Goal: Transaction & Acquisition: Purchase product/service

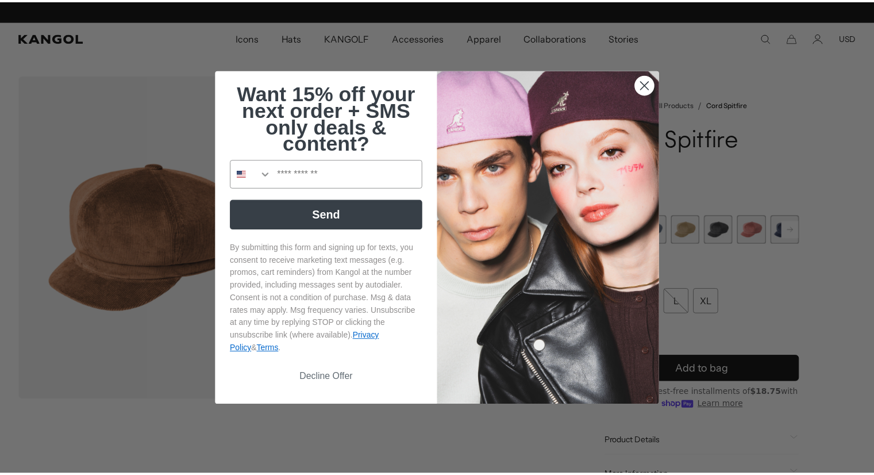
scroll to position [0, 237]
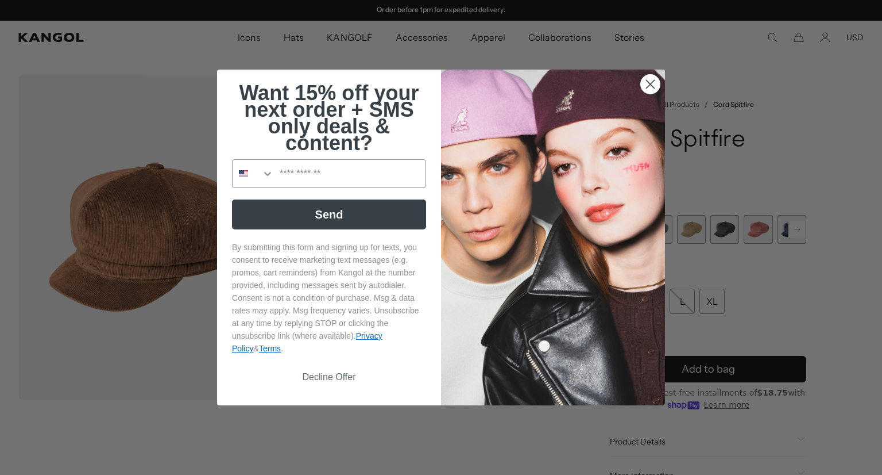
click at [646, 80] on circle "Close dialog" at bounding box center [650, 84] width 19 height 19
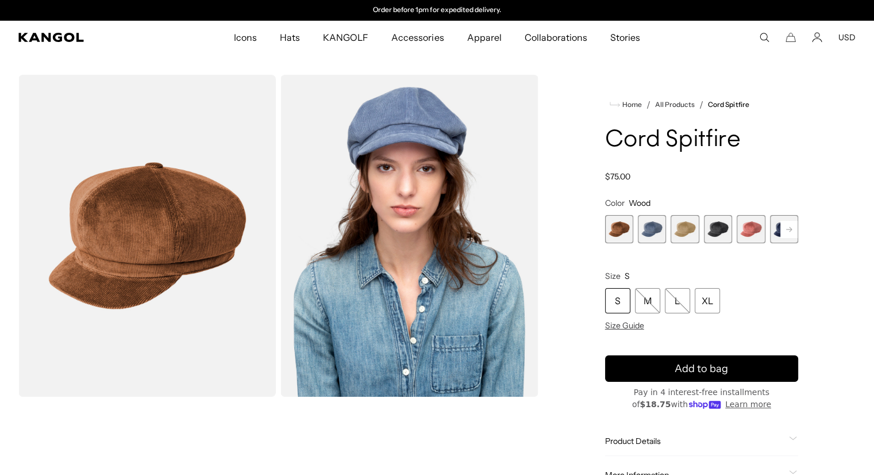
click at [789, 228] on rect at bounding box center [788, 229] width 17 height 17
click at [786, 228] on rect at bounding box center [788, 229] width 17 height 17
click at [786, 228] on span "9 of 9" at bounding box center [784, 229] width 28 height 28
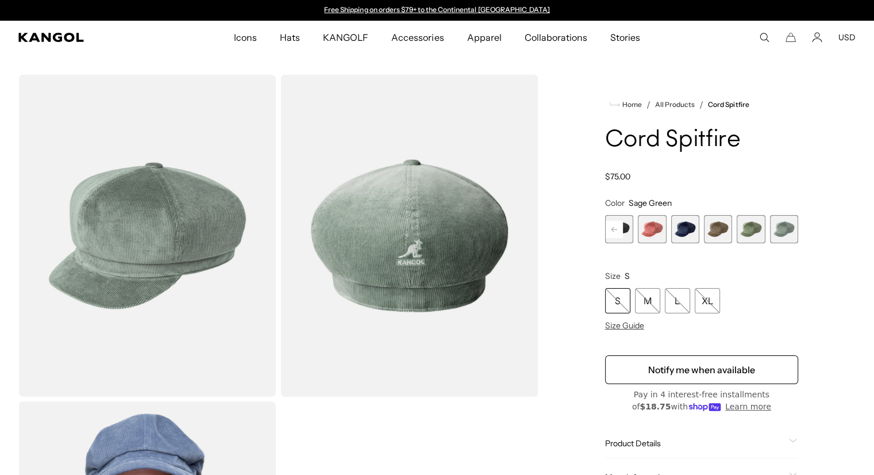
click at [650, 230] on span "5 of 9" at bounding box center [652, 229] width 28 height 28
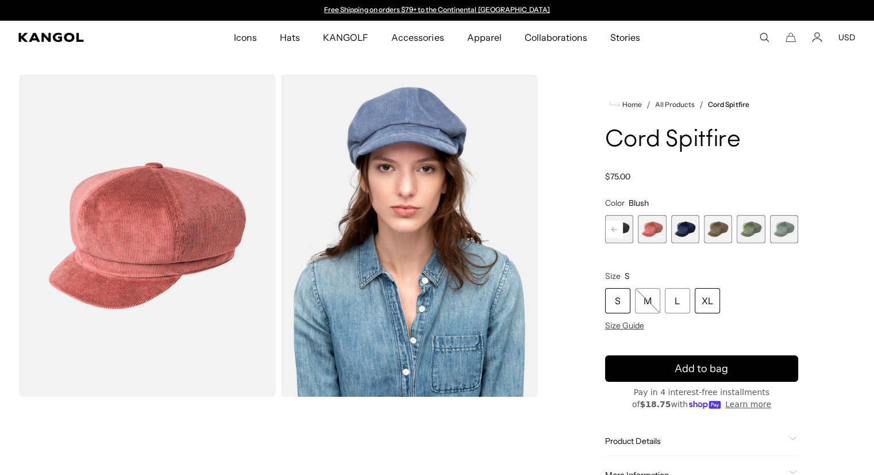
click at [707, 300] on div "XL" at bounding box center [707, 300] width 25 height 25
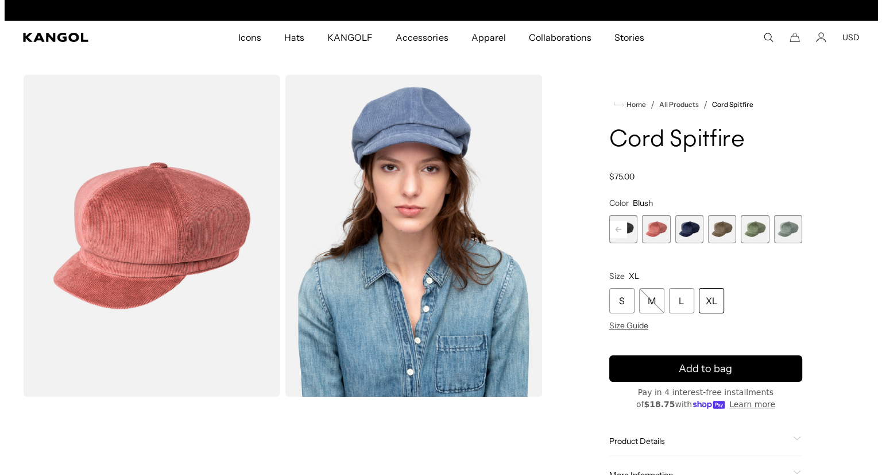
scroll to position [0, 237]
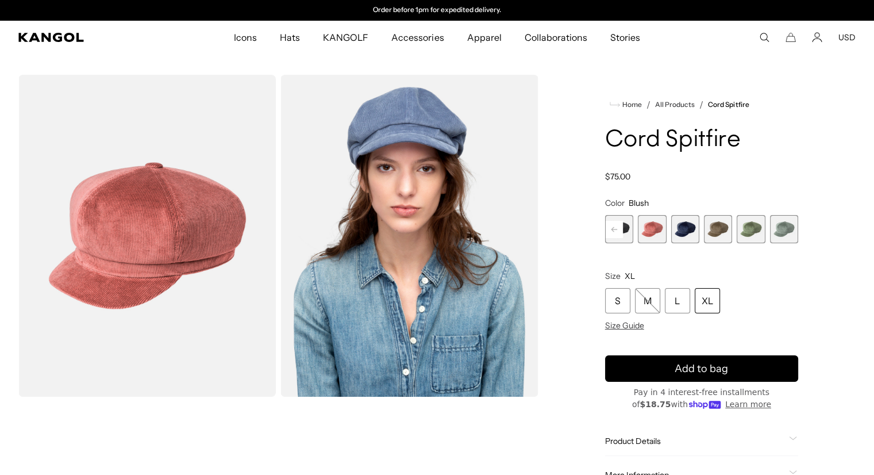
click at [221, 232] on img "Gallery Viewer" at bounding box center [146, 236] width 257 height 322
